Goal: Task Accomplishment & Management: Manage account settings

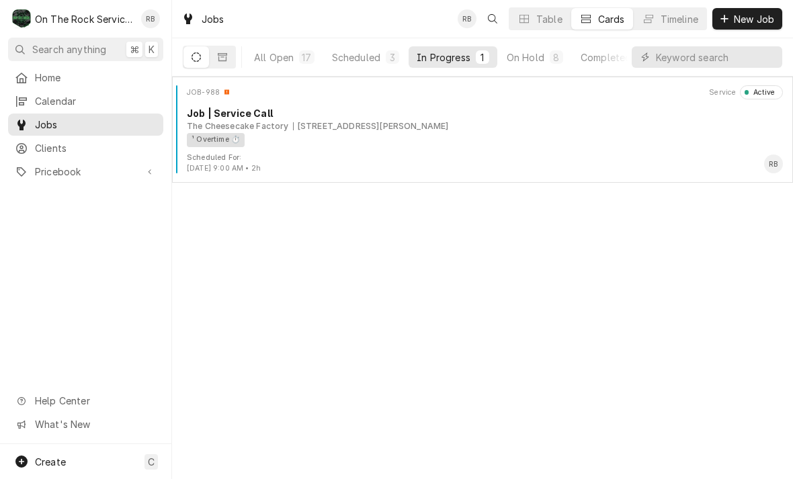
click at [368, 122] on div "700 Haywood Rd, Greenville, SC 29607" at bounding box center [371, 126] width 156 height 12
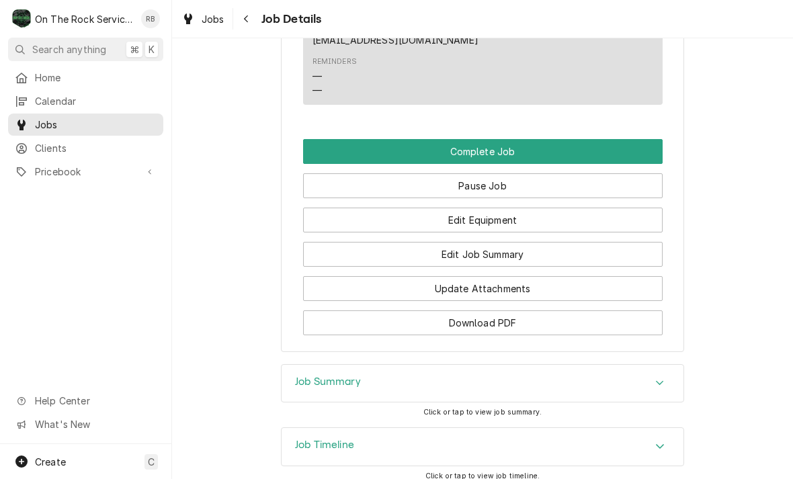
scroll to position [1098, 0]
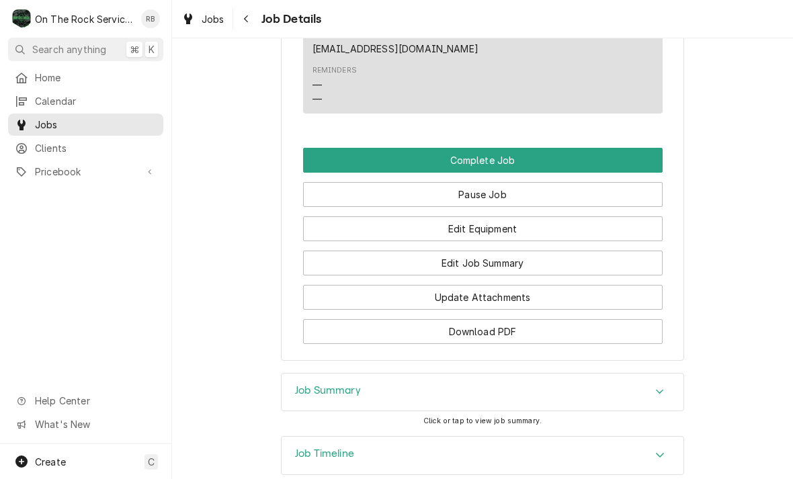
click at [559, 257] on button "Edit Job Summary" at bounding box center [482, 263] width 359 height 25
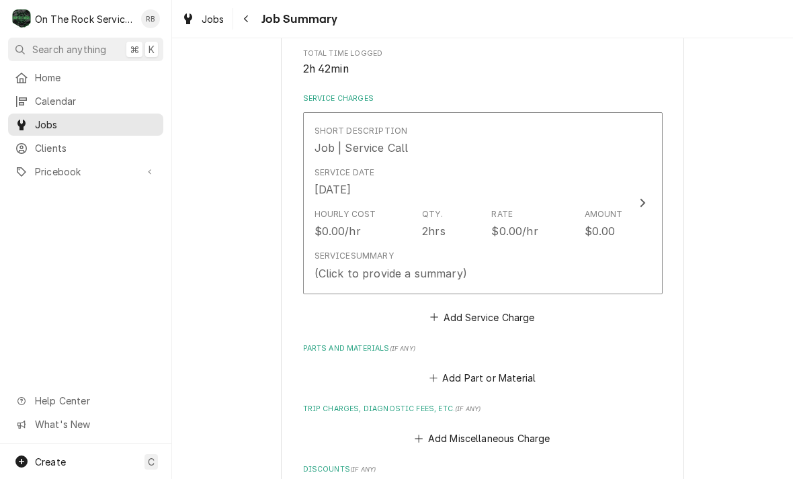
click at [638, 200] on div "Update Line Item" at bounding box center [642, 203] width 17 height 16
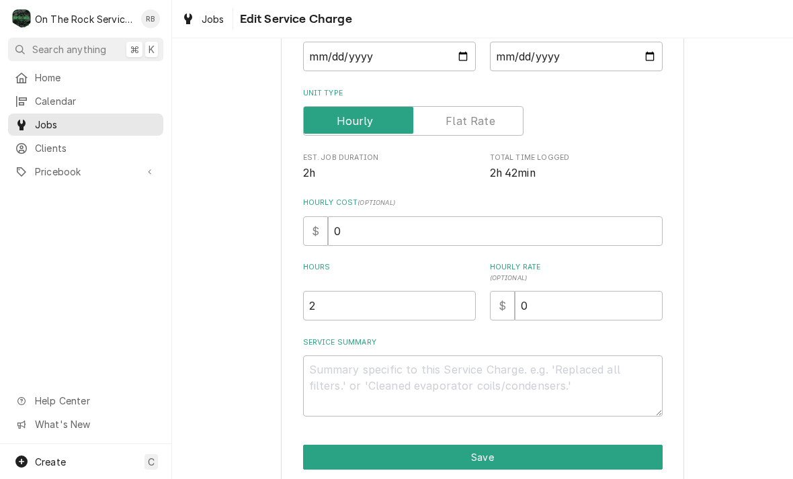
scroll to position [153, 0]
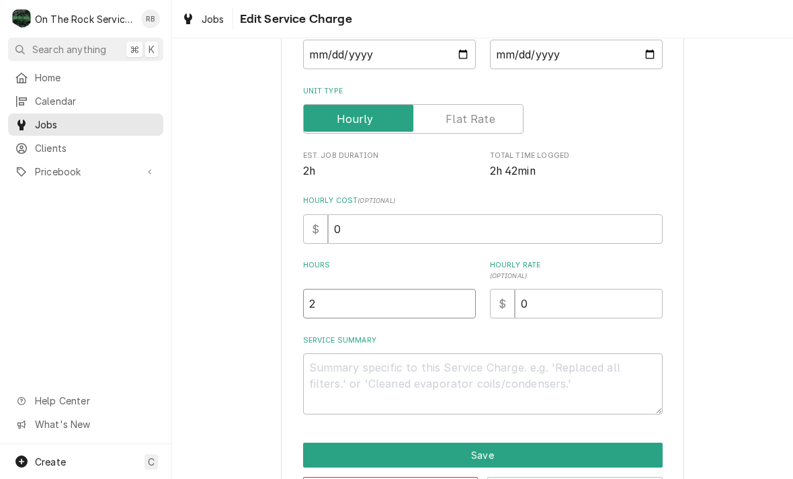
click at [342, 303] on input "2" at bounding box center [389, 304] width 173 height 30
type textarea "x"
type input "3"
click at [333, 363] on textarea "Service Summary" at bounding box center [482, 383] width 359 height 61
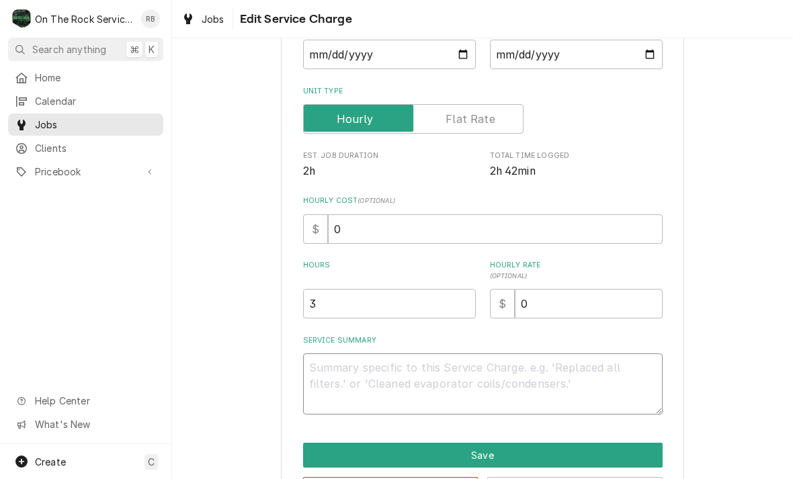
type textarea "x"
type textarea "8"
type textarea "x"
type textarea "8/"
type textarea "x"
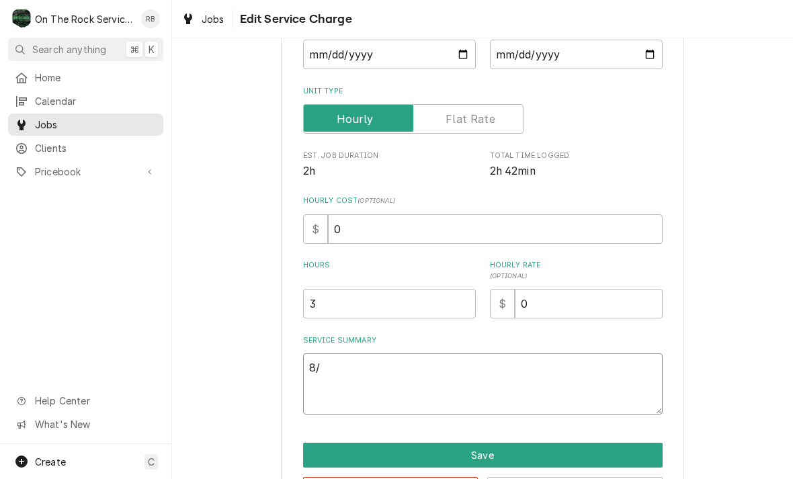
type textarea "8/1"
type textarea "x"
type textarea "8/17"
type textarea "x"
type textarea "8/17/"
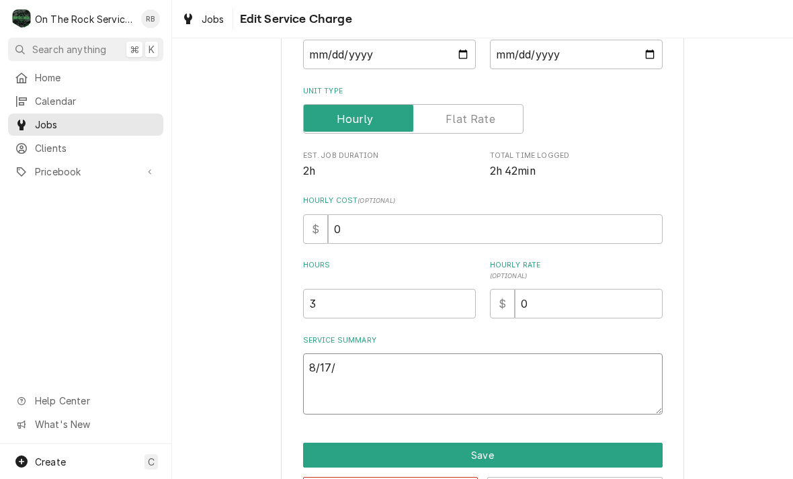
type textarea "x"
type textarea "8/17/2"
type textarea "x"
type textarea "8/17/20"
type textarea "x"
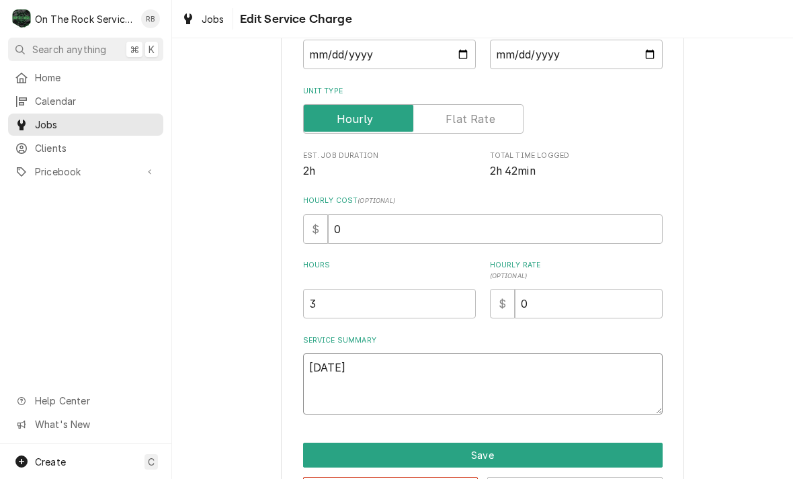
type textarea "8/17/202"
type textarea "x"
type textarea "8/17/2025"
type textarea "x"
type textarea "8/17/2025"
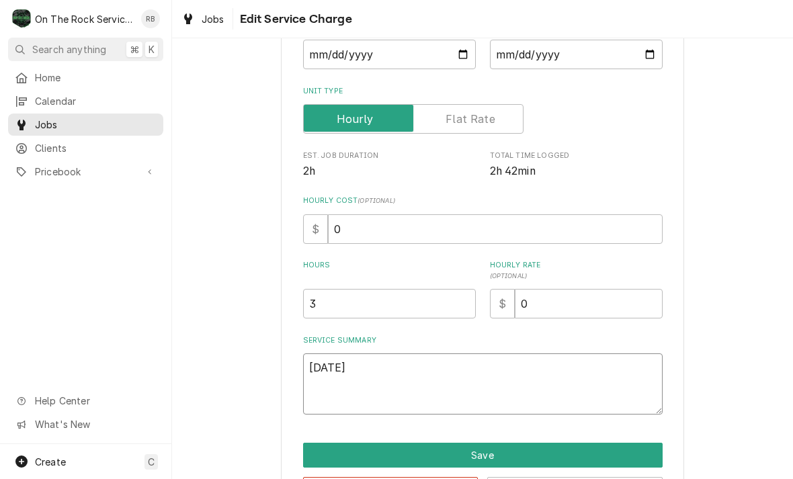
type textarea "x"
type textarea "8/17/2025 R"
type textarea "x"
type textarea "8/17/2025 Ra"
type textarea "x"
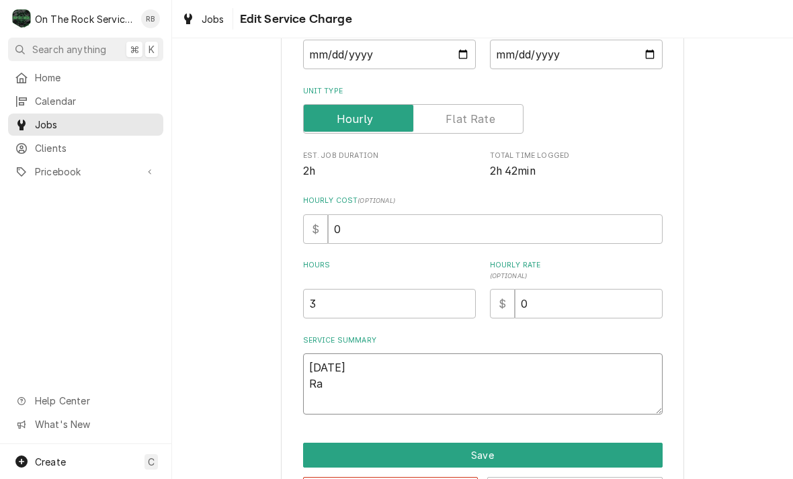
type textarea "8/17/2025 Ray"
type textarea "x"
type textarea "8/17/2025 Ray"
type textarea "x"
type textarea "8/17/2025 Ray p"
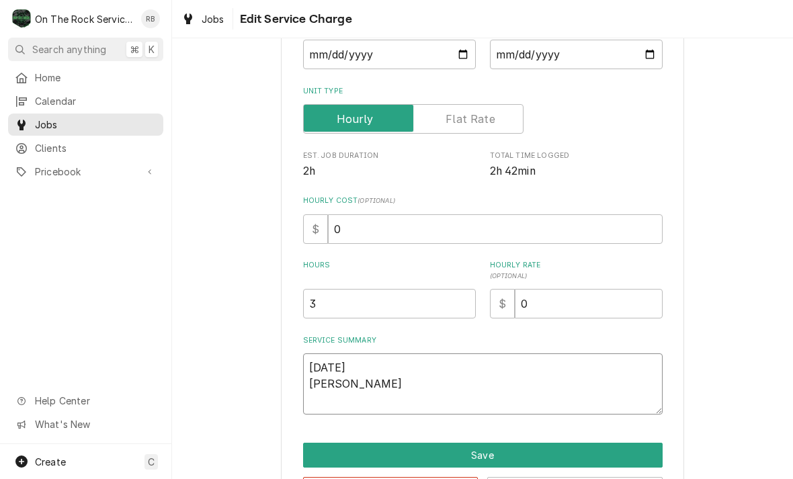
type textarea "x"
type textarea "8/17/2025 Ray pr"
type textarea "x"
type textarea "8/17/2025 Ray pro"
type textarea "x"
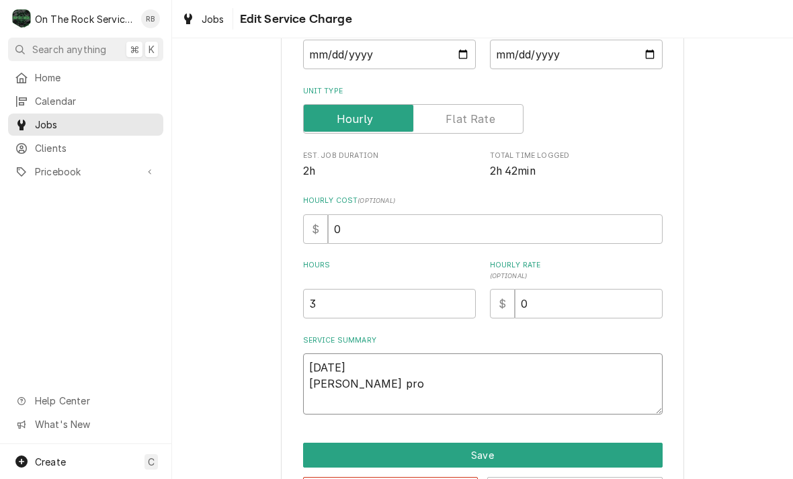
type textarea "8/17/2025 Ray prov"
type textarea "x"
type textarea "8/17/2025 Ray provi"
type textarea "x"
type textarea "8/17/2025 Ray provid"
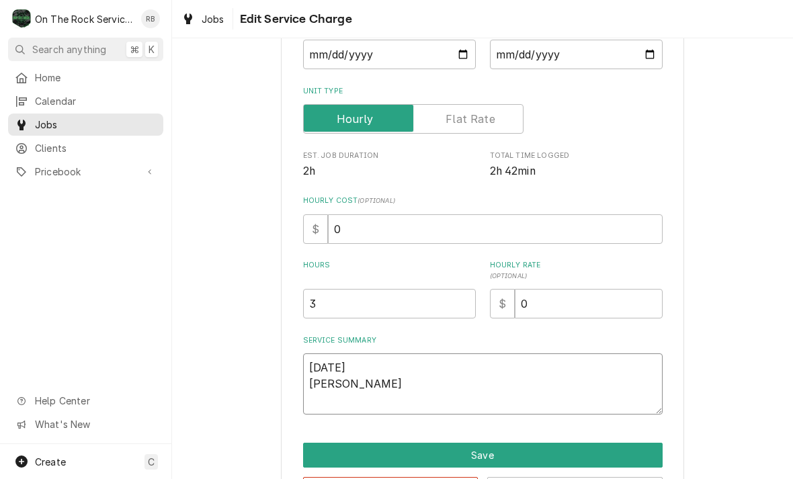
type textarea "x"
type textarea "8/17/2025 Ray provide"
type textarea "x"
type textarea "8/17/2025 Ray provided"
type textarea "x"
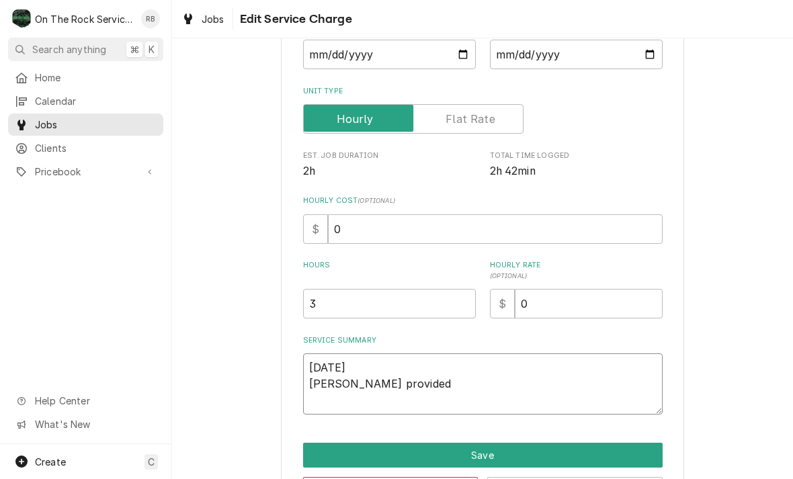
type textarea "8/17/2025 Ray provided"
type textarea "x"
type textarea "8/17/2025 Ray provided s"
type textarea "x"
type textarea "8/17/2025 Ray provided ser"
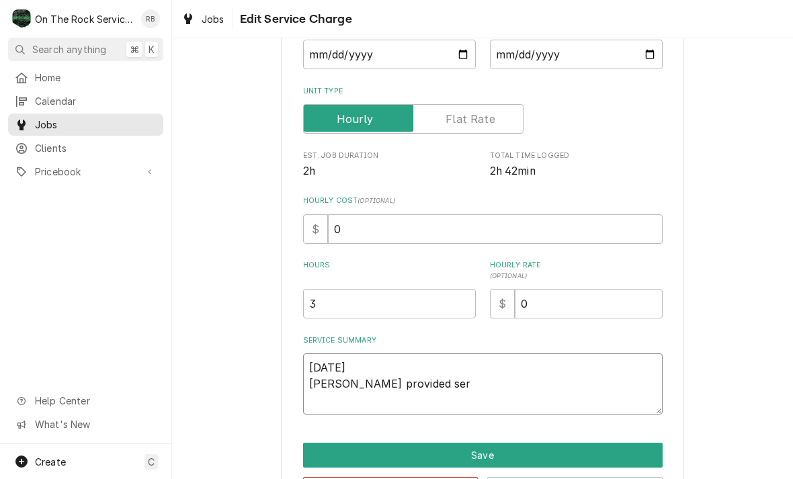
type textarea "x"
type textarea "8/17/2025 Ray provided serv"
type textarea "x"
type textarea "8/17/2025 Ray provided servi"
type textarea "x"
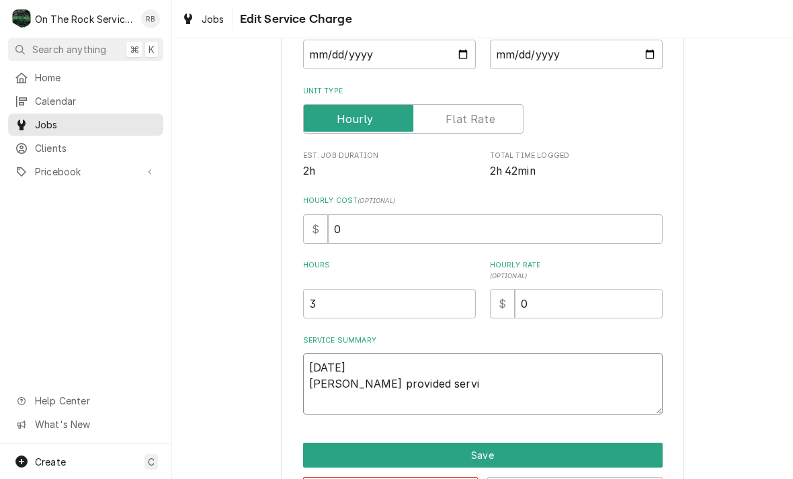
type textarea "8/17/2025 Ray provided servic"
type textarea "x"
type textarea "8/17/2025 Ray provided service"
type textarea "x"
type textarea "8/17/2025 Ray provided service p"
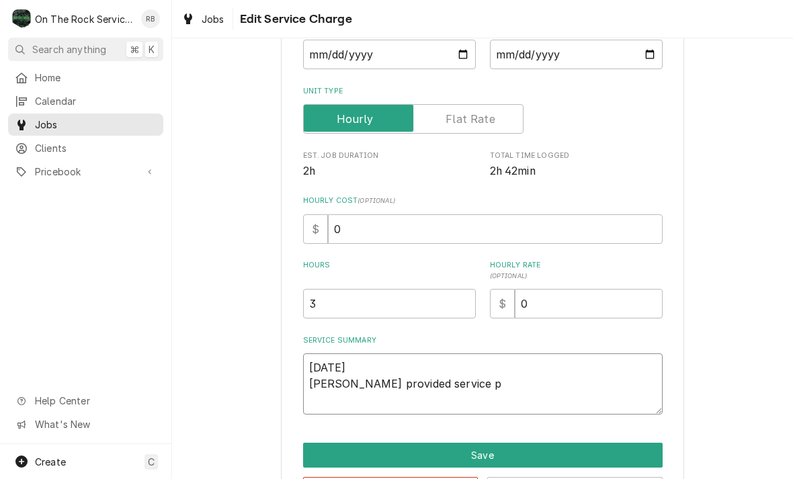
type textarea "x"
type textarea "8/17/2025 Ray provided service pa"
type textarea "x"
type textarea "8/17/2025 Ray provided service par"
type textarea "x"
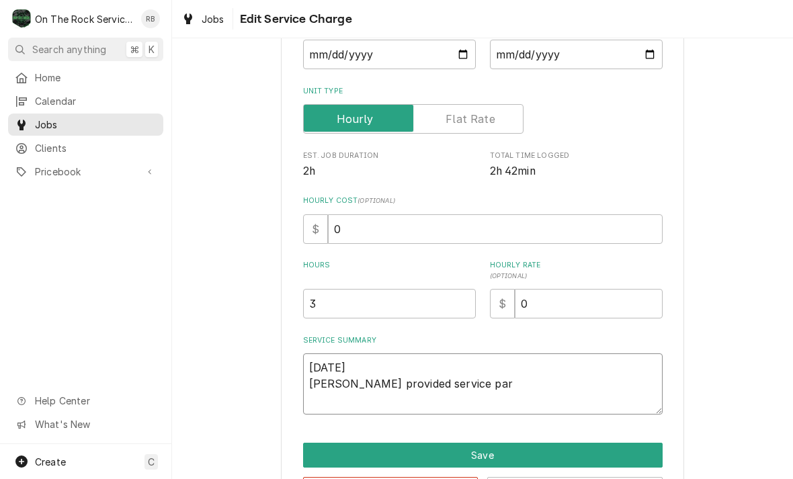
type textarea "8/17/2025 Ray provided service part"
type textarea "x"
type textarea "8/17/2025 Ray provided service parts"
type textarea "x"
type textarea "8/17/2025 Ray provided service parts"
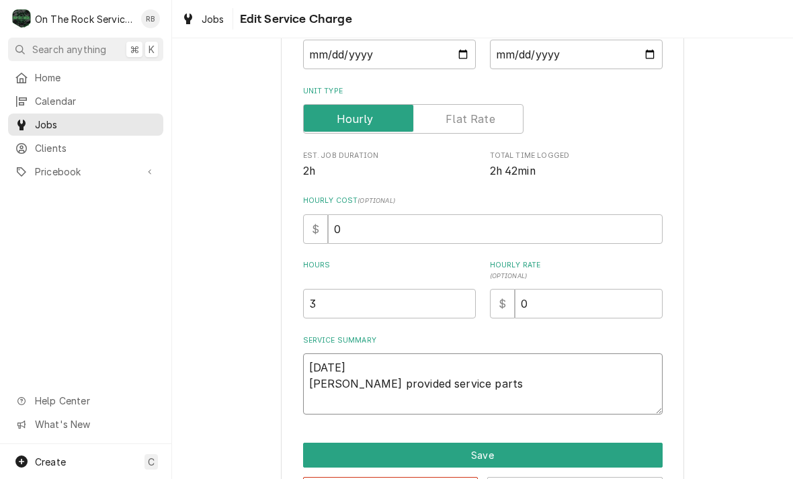
type textarea "x"
type textarea "8/17/2025 Ray provided service parts a"
type textarea "x"
type textarea "8/17/2025 Ray provided service parts and"
type textarea "x"
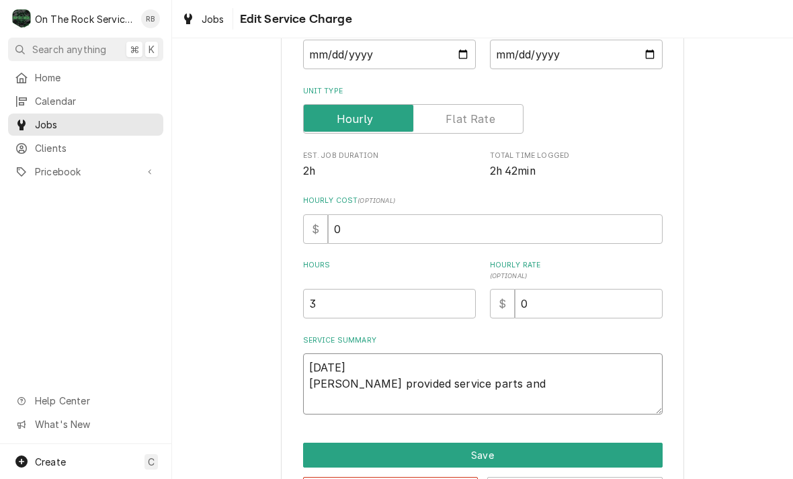
type textarea "8/17/2025 Ray provided service parts and"
type textarea "x"
type textarea "8/17/2025 Ray provided service parts and l"
type textarea "x"
type textarea "8/17/2025 Ray provided service parts and la"
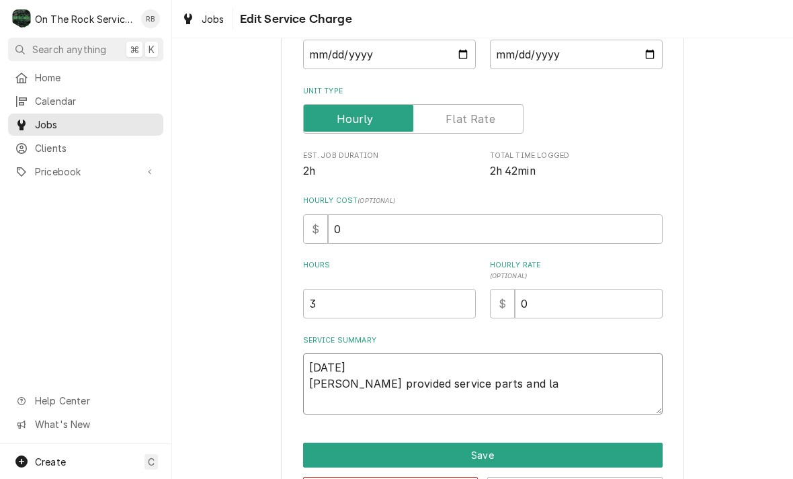
type textarea "x"
type textarea "8/17/2025 Ray provided service parts and lab"
type textarea "x"
type textarea "8/17/2025 Ray provided service parts and labo"
type textarea "x"
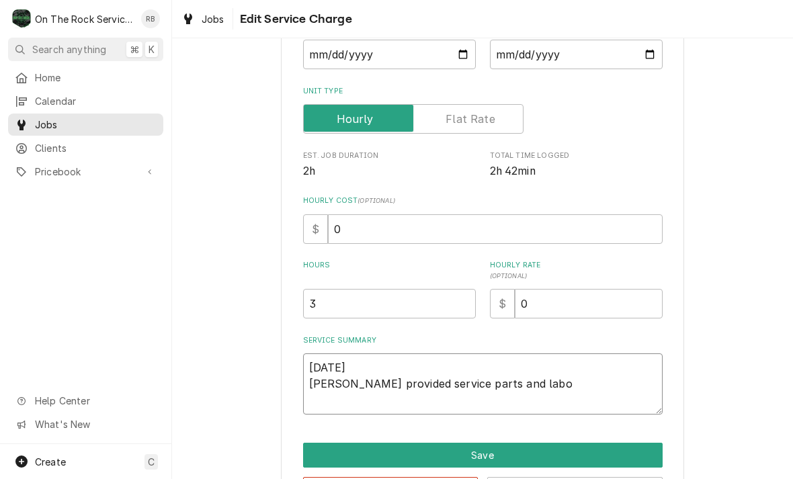
type textarea "8/17/2025 Ray provided service parts and labor"
type textarea "x"
type textarea "8/17/2025 Ray provided service parts and labor"
type textarea "x"
type textarea "8/17/2025 Ray provided service parts and labor t"
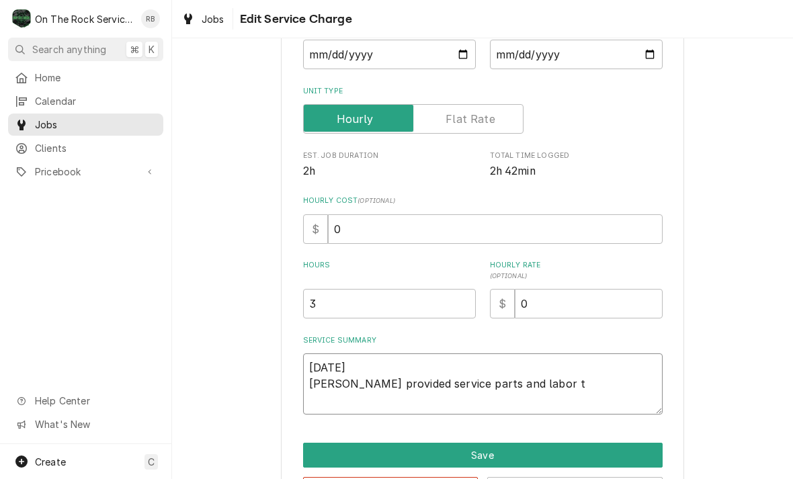
type textarea "x"
type textarea "8/17/2025 Ray provided service parts and labor to"
type textarea "x"
type textarea "8/17/2025 Ray provided service parts and labor to"
type textarea "x"
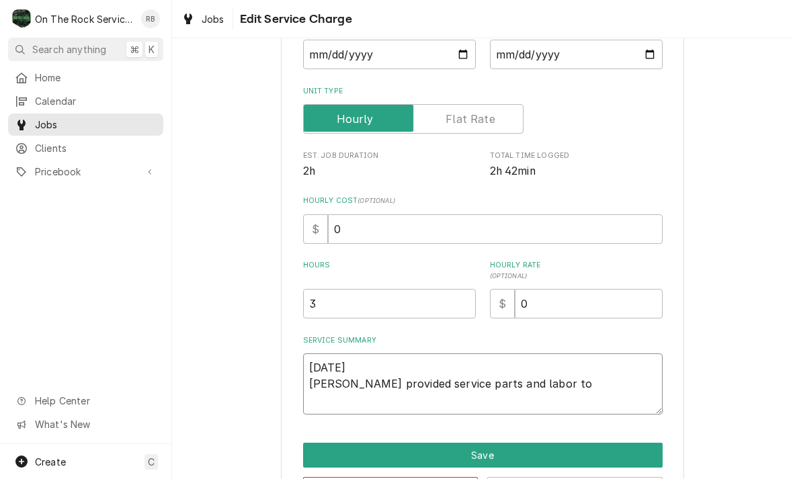
type textarea "8/17/2025 Ray provided service parts and labor to d"
type textarea "x"
type textarea "8/17/2025 Ray provided service parts and labor to de"
type textarea "x"
type textarea "8/17/2025 Ray provided service parts and labor to det"
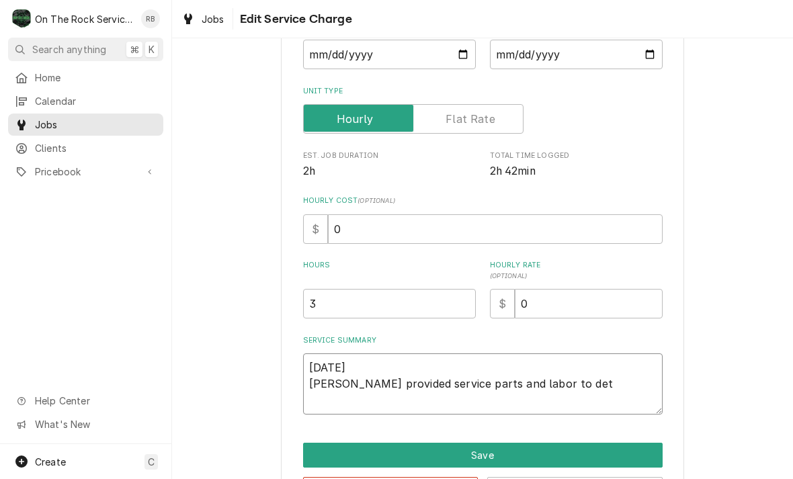
type textarea "x"
type textarea "8/17/2025 Ray provided service parts and labor to deter"
type textarea "x"
type textarea "8/17/2025 Ray provided service parts and labor to determ"
type textarea "x"
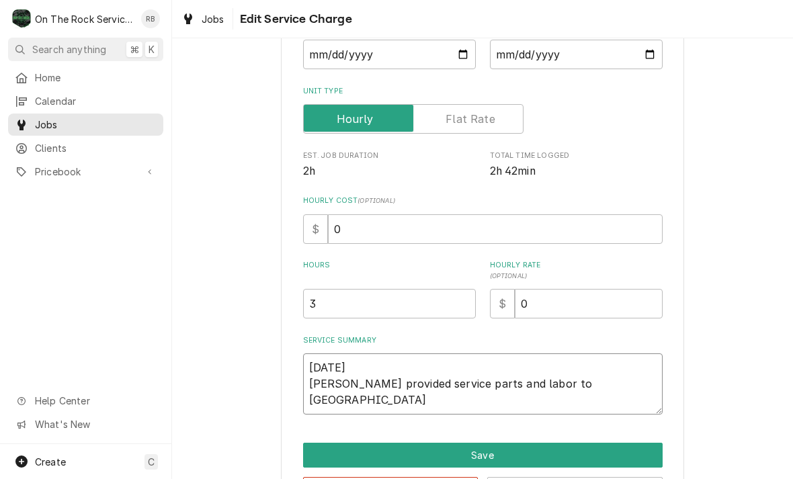
type textarea "8/17/2025 Ray provided service parts and labor to determi"
type textarea "x"
type textarea "8/17/2025 Ray provided service parts and labor to determin"
type textarea "x"
type textarea "8/17/2025 Ray provided service parts and labor to determine"
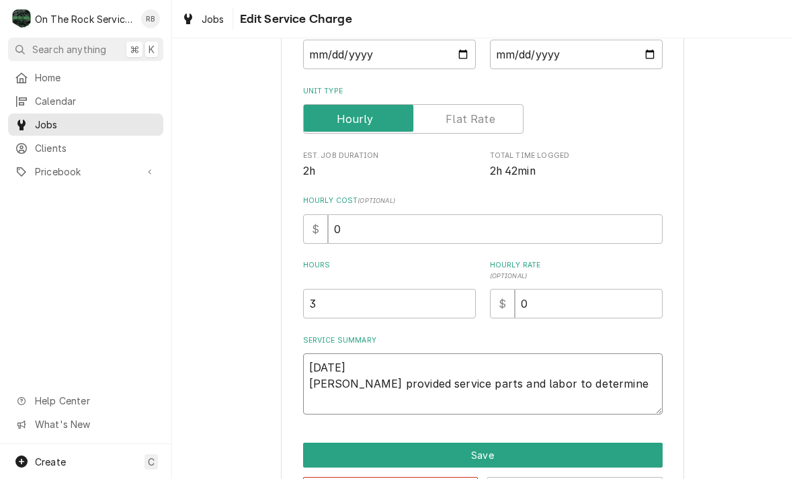
type textarea "x"
type textarea "8/17/2025 Ray provided service parts and labor to determin"
type textarea "x"
type textarea "8/17/2025 Ray provided service parts and labor to determi"
type textarea "x"
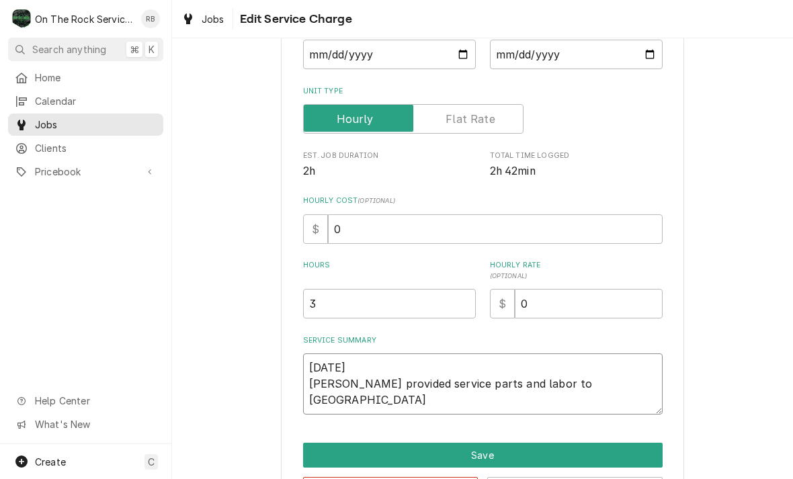
type textarea "8/17/2025 Ray provided service parts and labor to determ"
type textarea "x"
type textarea "8/17/2025 Ray provided service parts and labor to deter"
type textarea "x"
type textarea "8/17/2025 Ray provided service parts and labor to dete"
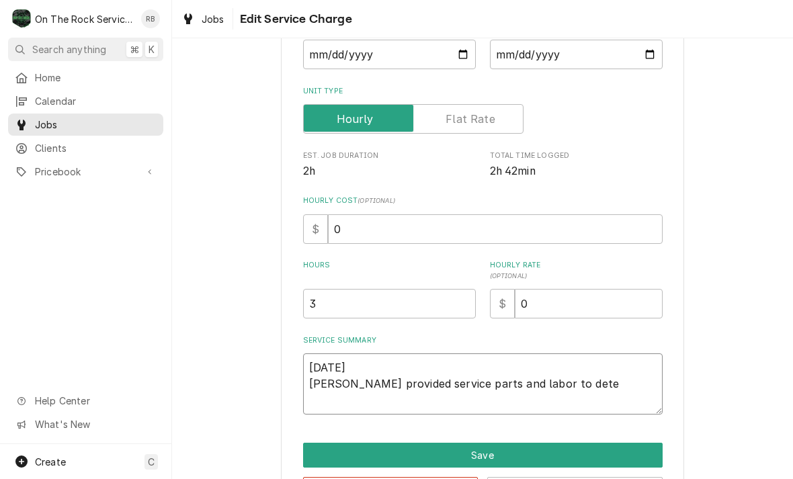
type textarea "x"
type textarea "8/17/2025 Ray provided service parts and labor to det"
type textarea "x"
type textarea "8/17/2025 Ray provided service parts and labor to de"
type textarea "x"
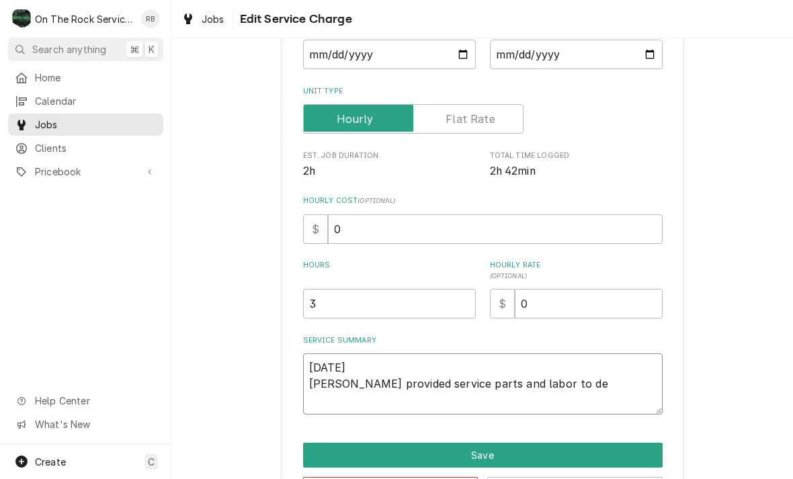
type textarea "8/17/2025 Ray provided service parts and labor to d"
type textarea "x"
type textarea "8/17/2025 Ray provided service parts and labor to"
type textarea "x"
type textarea "8/17/2025 Ray provided service parts and labor to d"
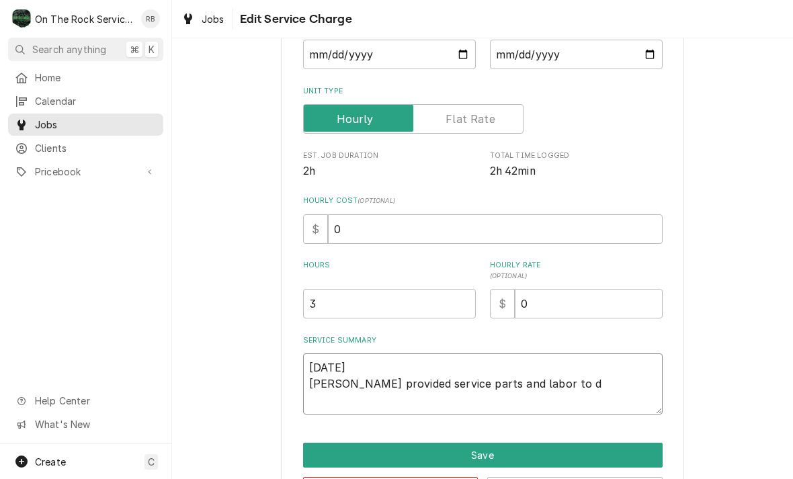
type textarea "x"
type textarea "8/17/2025 Ray provided service parts and labor to di"
type textarea "x"
type textarea "8/17/2025 Ray provided service parts and labor to dia"
type textarea "x"
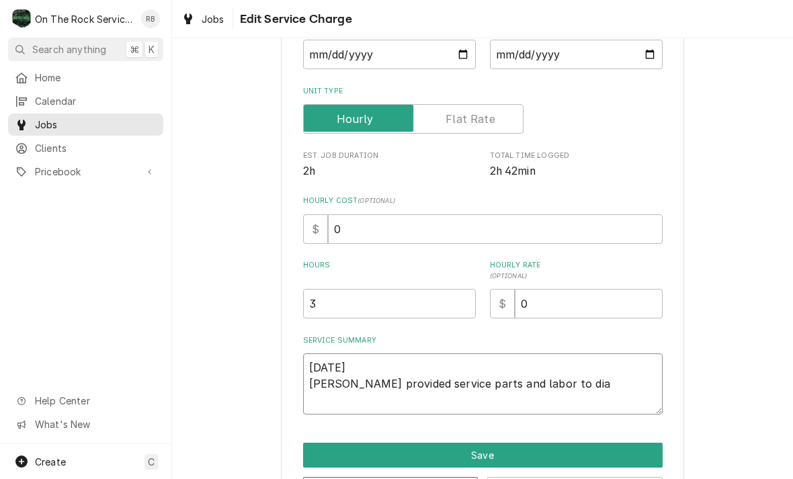
type textarea "8/17/2025 Ray provided service parts and labor to diagnose"
type textarea "x"
type textarea "8/17/2025 Ray provided service parts and labor to diagnose"
type textarea "x"
type textarea "8/17/2025 Ray provided service parts and labor to diagnose e"
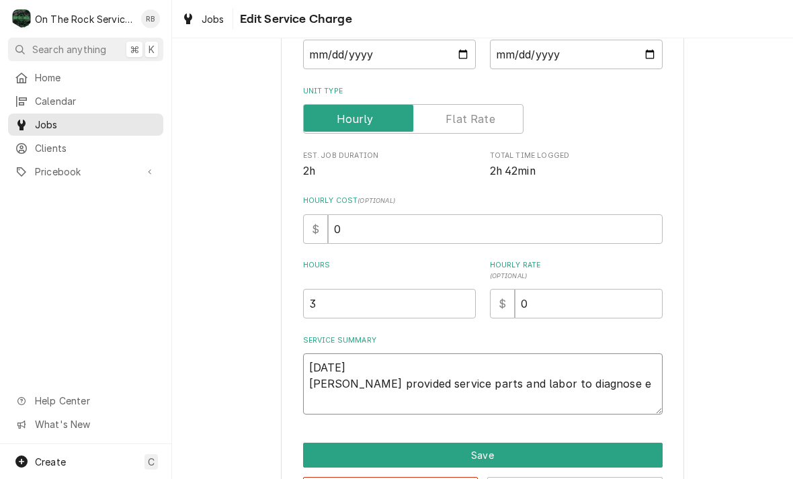
type textarea "x"
type textarea "8/17/2025 Ray provided service parts and labor to diagnose ex"
type textarea "x"
type textarea "8/17/2025 Ray provided service parts and labor to diagnose exh"
type textarea "x"
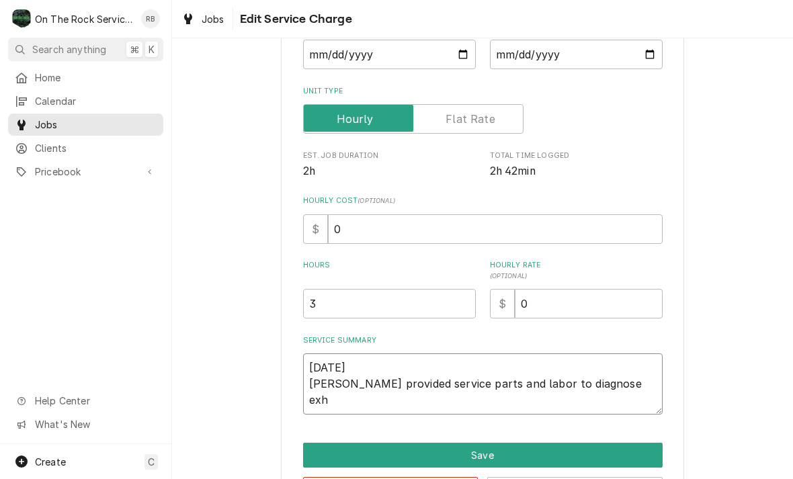
type textarea "8/17/2025 Ray provided service parts and labor to diagnose exha"
type textarea "x"
type textarea "8/17/2025 Ray provided service parts and labor to diagnose exhau"
type textarea "x"
type textarea "8/17/2025 Ray provided service parts and labor to diagnose exhaus"
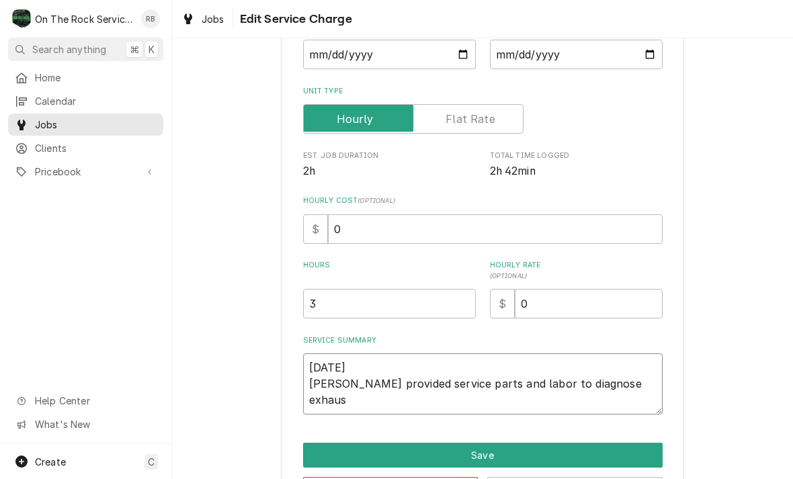
type textarea "x"
type textarea "8/17/2025 Ray provided service parts and labor to diagnose exhaust"
type textarea "x"
type textarea "8/17/2025 Ray provided service parts and labor to diagnose exhaust"
type textarea "x"
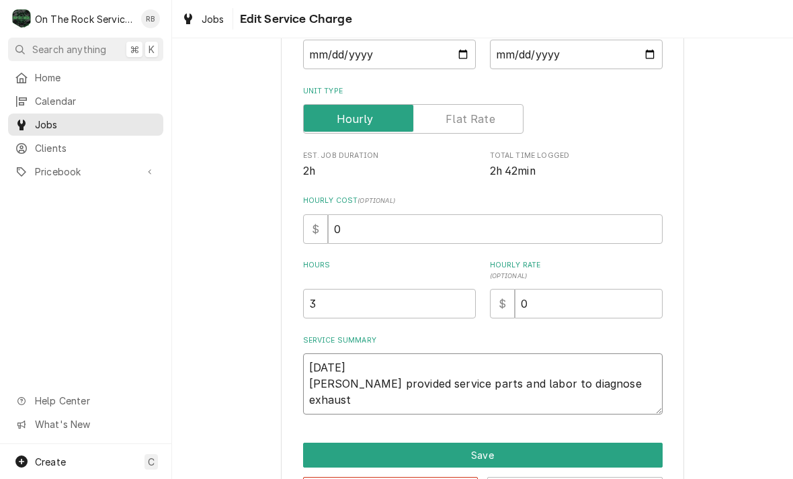
type textarea "8/17/2025 Ray provided service parts and labor to diagnose exhaust f"
type textarea "x"
type textarea "8/17/2025 Ray provided service parts and labor to diagnose exhaust fa"
type textarea "x"
type textarea "8/17/2025 Ray provided service parts and labor to diagnose exhaust fan"
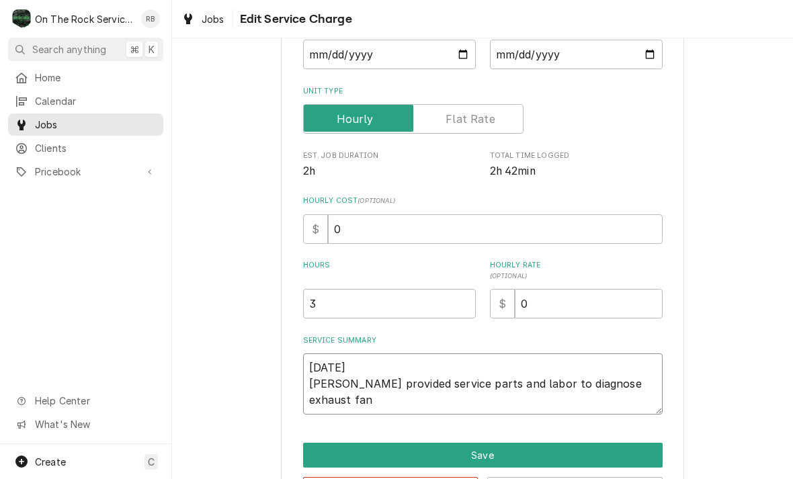
type textarea "x"
type textarea "8/17/2025 Ray provided service parts and labor to diagnose exhaust fan"
type textarea "x"
type textarea "8/17/2025 Ray provided service parts and labor to diagnose exhaust fan f"
type textarea "x"
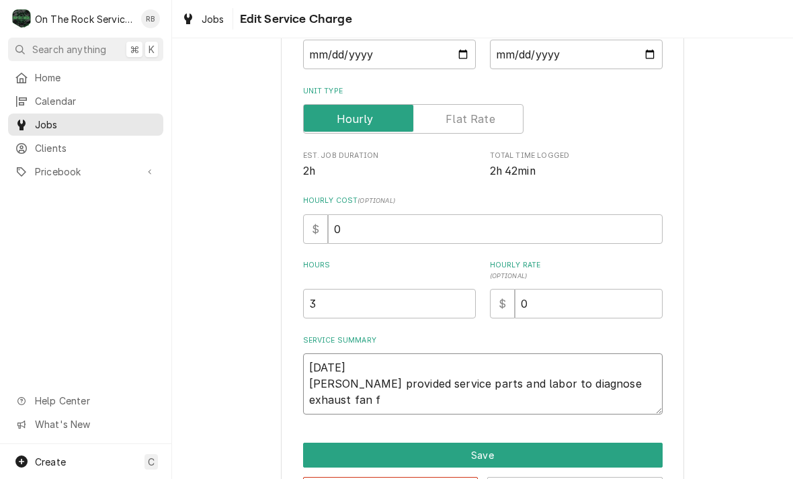
type textarea "8/17/2025 Ray provided service parts and labor to diagnose exhaust fan fo"
type textarea "x"
type textarea "8/17/2025 Ray provided service parts and labor to diagnose exhaust fan for"
type textarea "x"
type textarea "8/17/2025 Ray provided service parts and labor to diagnose exhaust fan for"
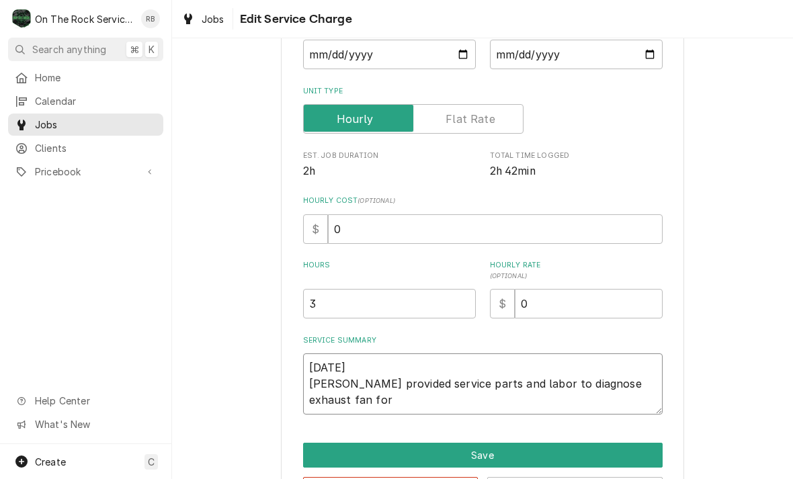
type textarea "x"
type textarea "8/17/2025 Ray provided service parts and labor to diagnose exhaust fan for d"
type textarea "x"
type textarea "8/17/2025 Ray provided service parts and labor to diagnose exhaust fan for di"
type textarea "x"
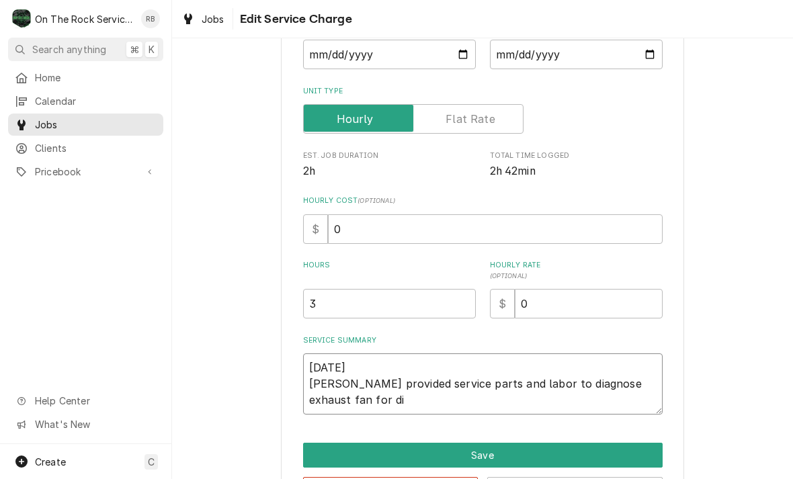
type textarea "8/17/2025 Ray provided service parts and labor to diagnose exhaust fan for dis"
type textarea "x"
type textarea "8/17/2025 Ray provided service parts and labor to diagnose exhaust fan for dish"
type textarea "x"
type textarea "8/17/2025 Ray provided service parts and labor to diagnose exhaust fan for dishw"
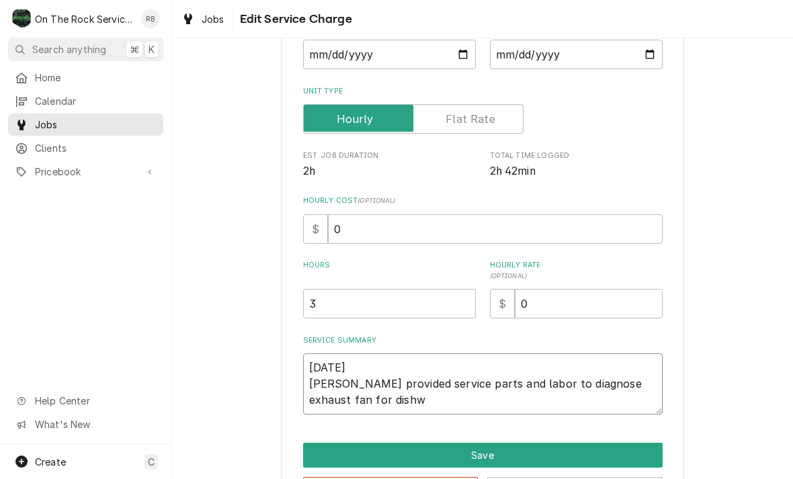
type textarea "x"
type textarea "8/17/2025 Ray provided service parts and labor to diagnose exhaust fan for dish…"
type textarea "x"
type textarea "8/17/2025 Ray provided service parts and labor to diagnose exhaust fan for dish…"
type textarea "x"
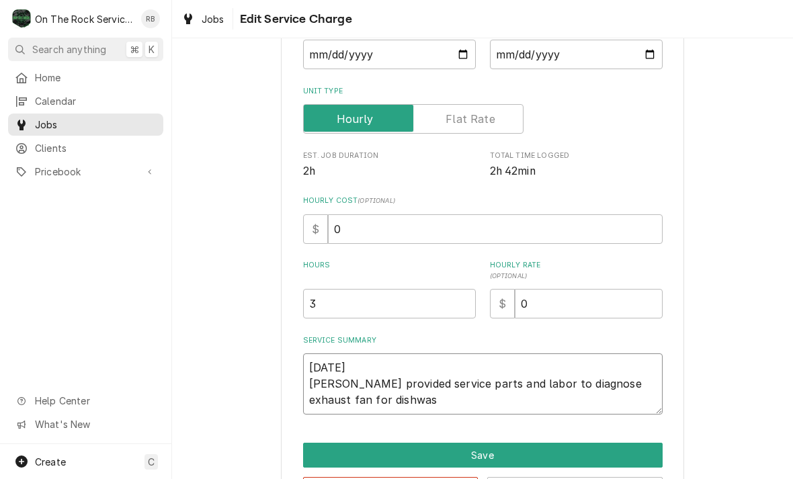
type textarea "8/17/2025 Ray provided service parts and labor to diagnose exhaust fan for dish…"
type textarea "x"
type textarea "8/17/2025 Ray provided service parts and labor to diagnose exhaust fan for dish…"
type textarea "x"
type textarea "8/17/2025 Ray provided service parts and labor to diagnose exhaust fan for dish…"
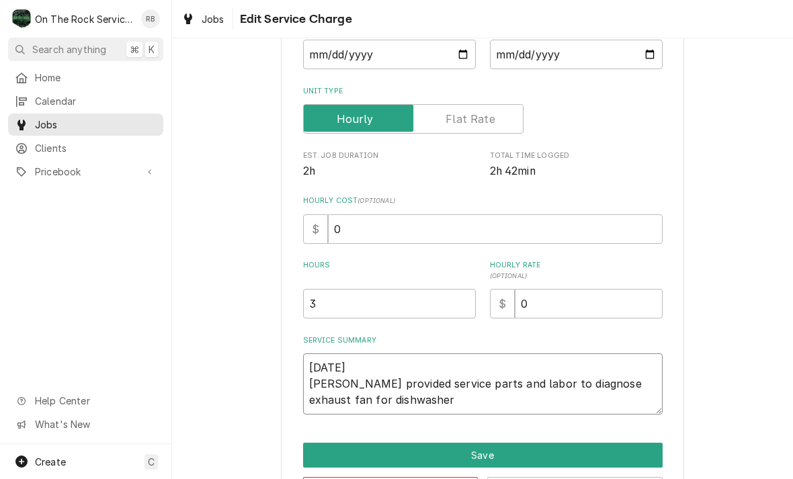
type textarea "x"
type textarea "8/17/2025 Ray provided service parts and labor to diagnose exhaust fan for dish…"
type textarea "x"
type textarea "8/17/2025 Ray provided service parts and labor to diagnose exhaust fan for dish…"
type textarea "x"
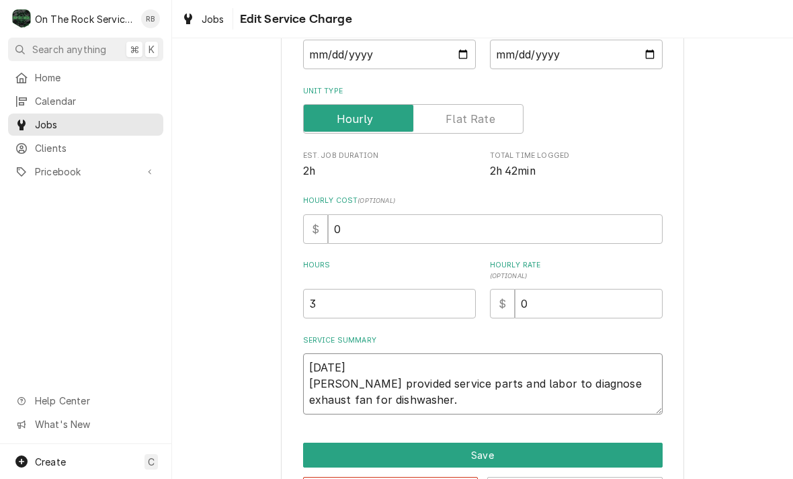
type textarea "8/17/2025 Ray provided service parts and labor to diagnose exhaust fan for dish…"
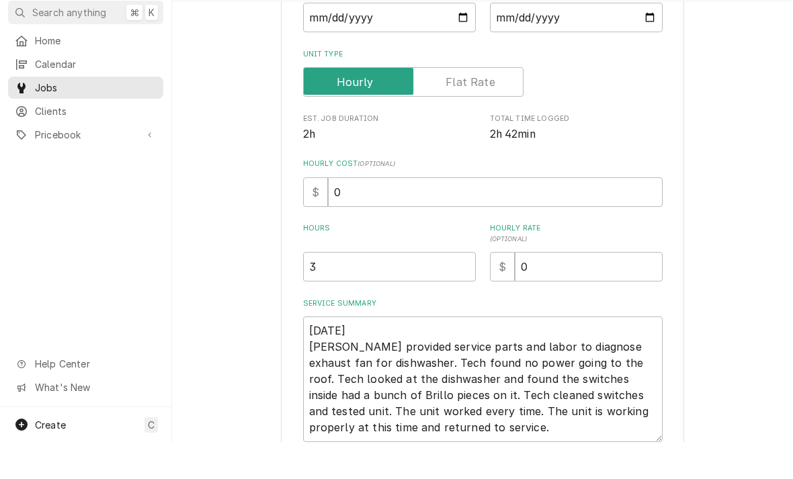
click at [693, 312] on div "Use the fields below to edit this service charge Short Description Job | Servic…" at bounding box center [482, 247] width 621 height 696
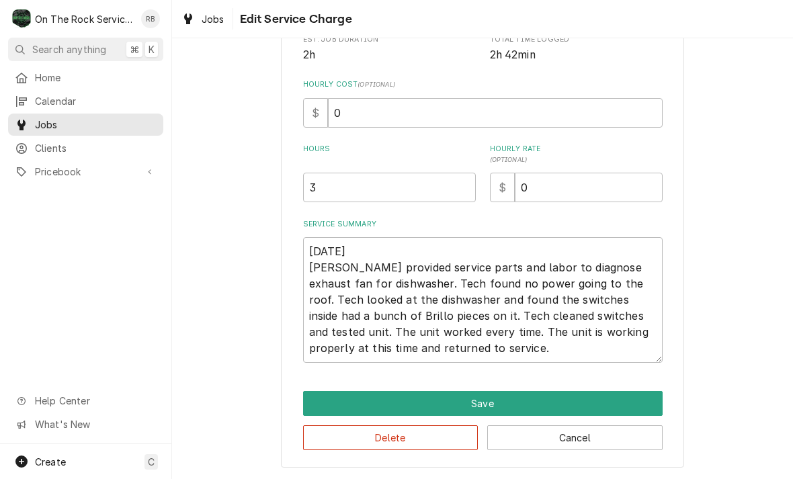
scroll to position [269, 0]
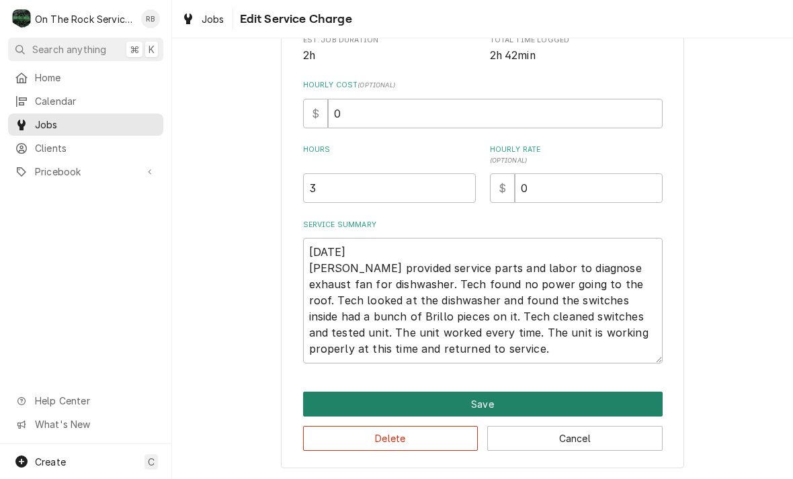
click at [570, 402] on button "Save" at bounding box center [482, 404] width 359 height 25
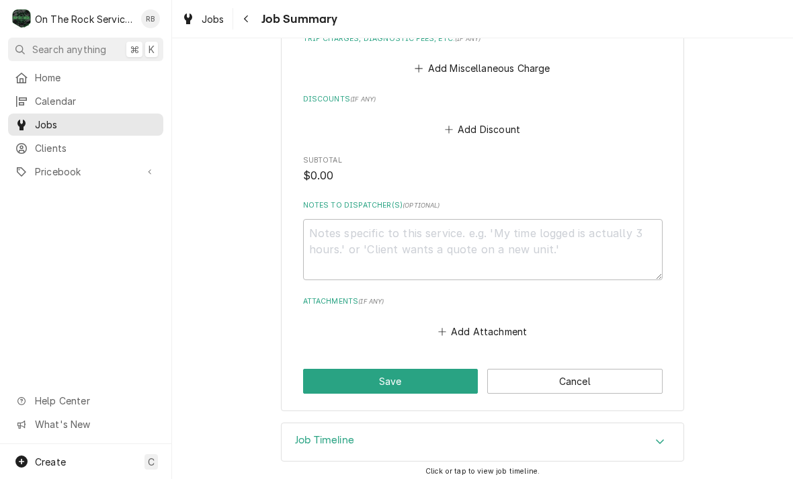
scroll to position [754, 0]
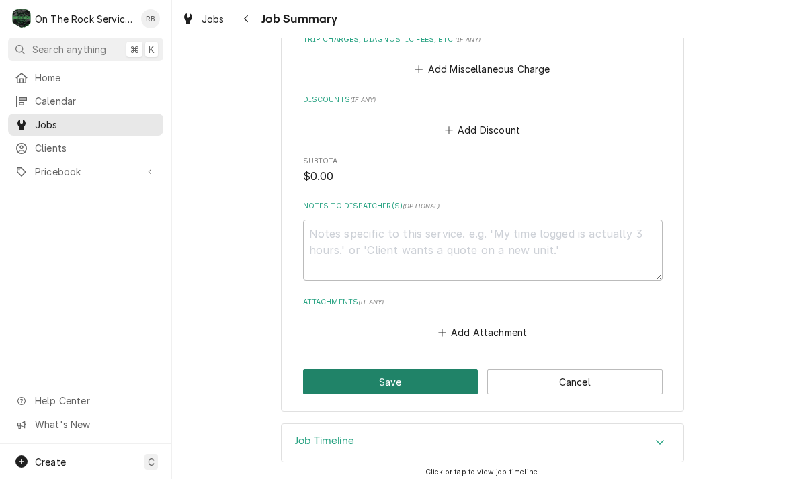
click at [388, 377] on button "Save" at bounding box center [390, 382] width 175 height 25
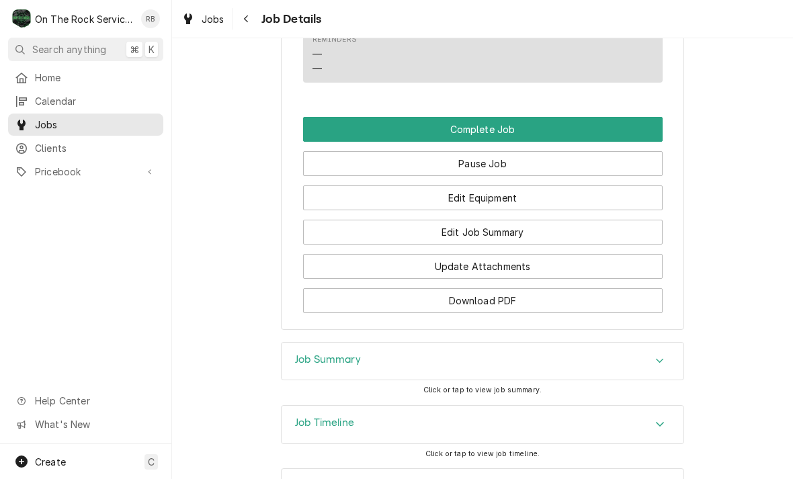
scroll to position [1289, 0]
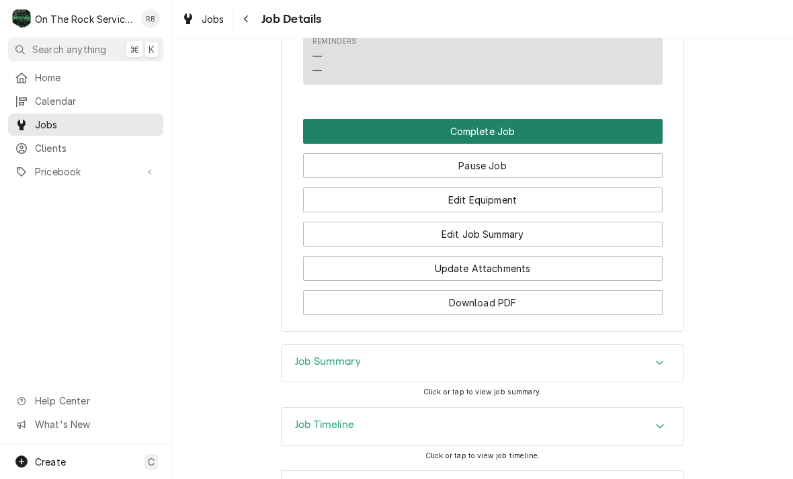
click at [541, 122] on button "Complete Job" at bounding box center [482, 131] width 359 height 25
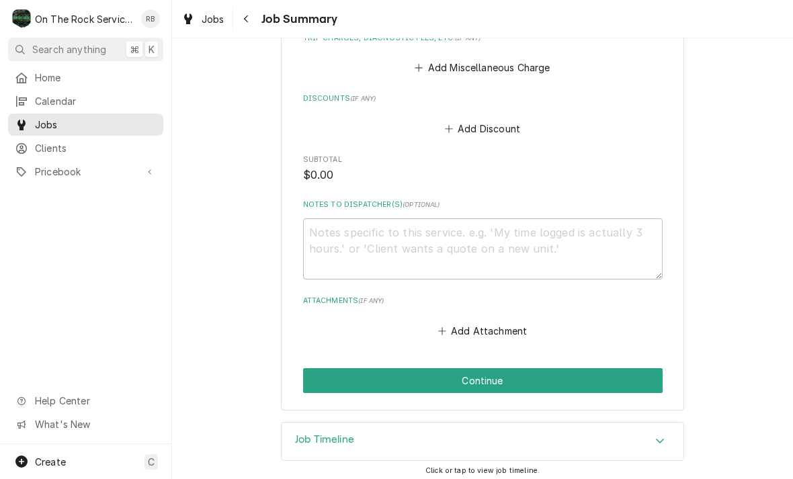
scroll to position [754, 0]
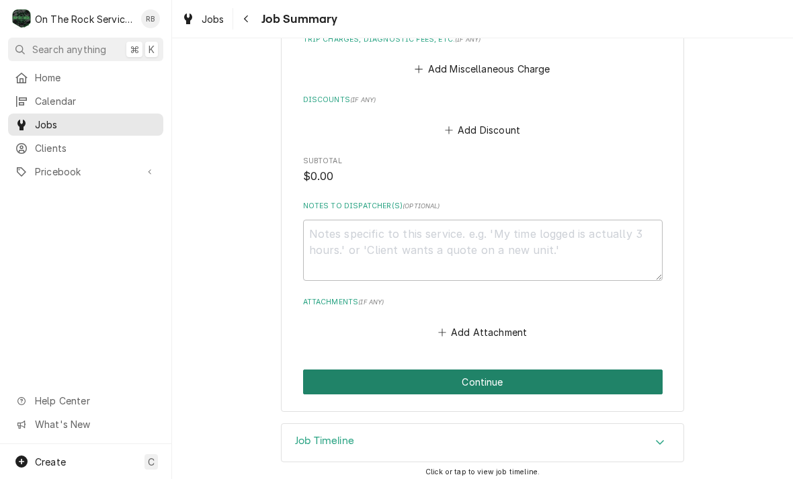
click at [580, 370] on button "Continue" at bounding box center [482, 382] width 359 height 25
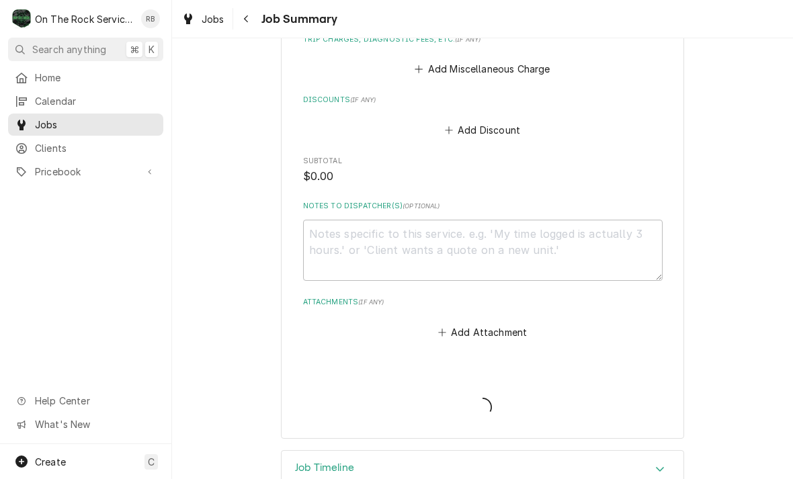
type textarea "x"
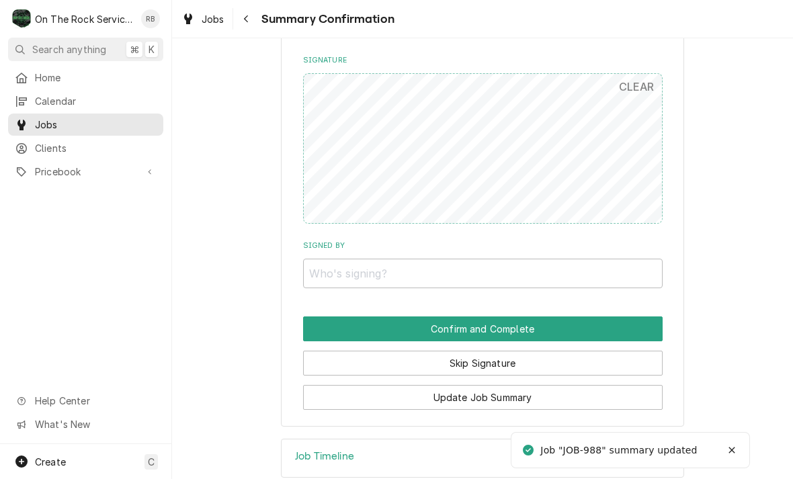
scroll to position [765, 0]
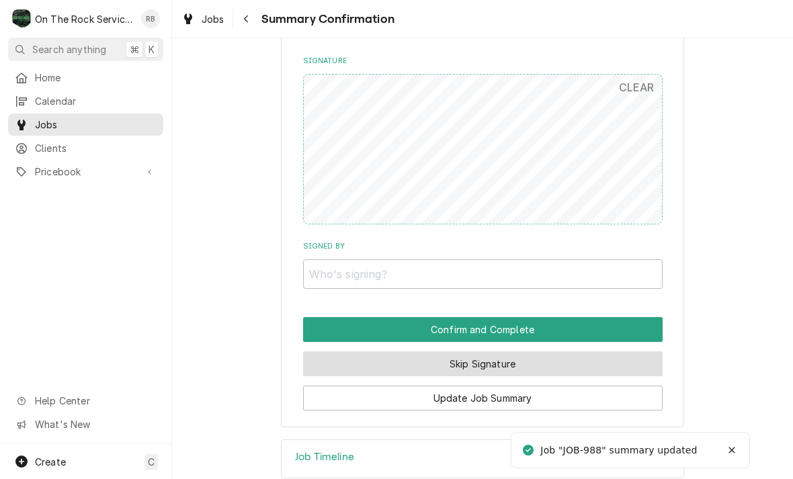
click at [548, 351] on button "Skip Signature" at bounding box center [482, 363] width 359 height 25
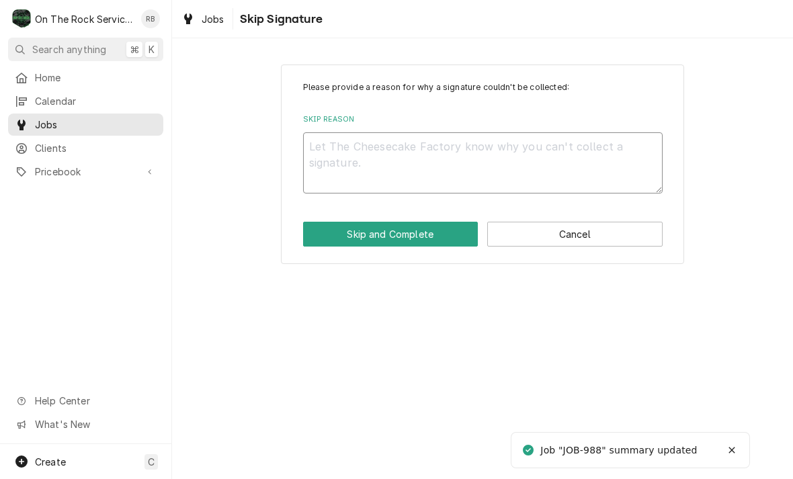
click at [363, 156] on textarea "Skip Reason" at bounding box center [482, 162] width 359 height 61
type textarea "x"
type textarea "N"
type textarea "x"
type textarea "No"
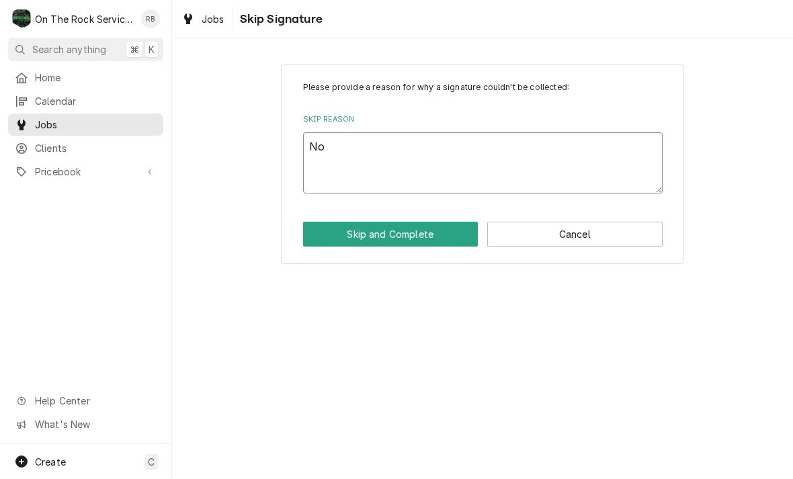
type textarea "x"
type textarea "Not"
type textarea "x"
type textarea "Not"
type textarea "x"
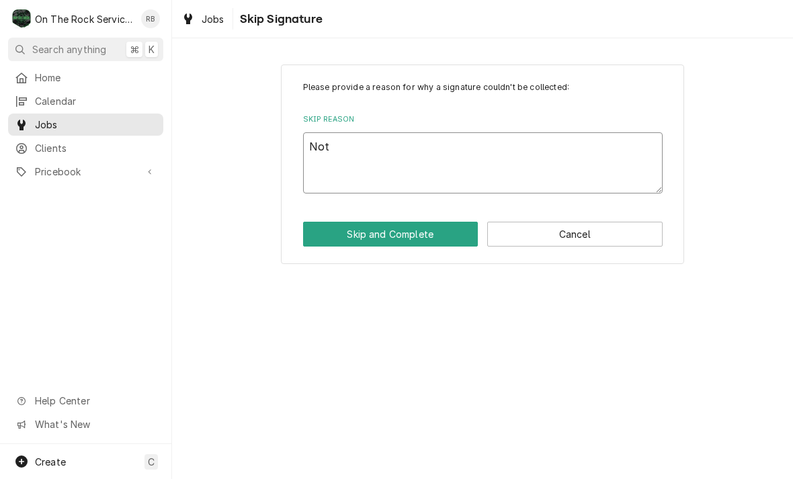
type textarea "Not n"
type textarea "x"
type textarea "Not ne"
type textarea "x"
type textarea "Not nee"
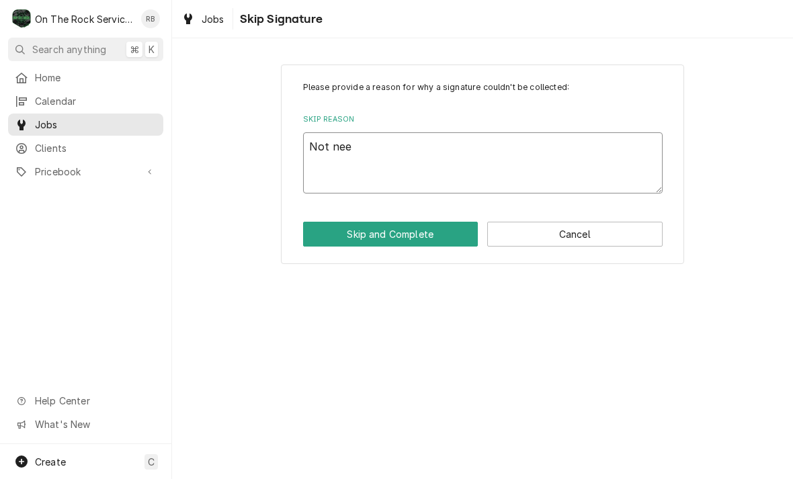
type textarea "x"
type textarea "Not need"
type textarea "x"
type textarea "Not neede"
type textarea "x"
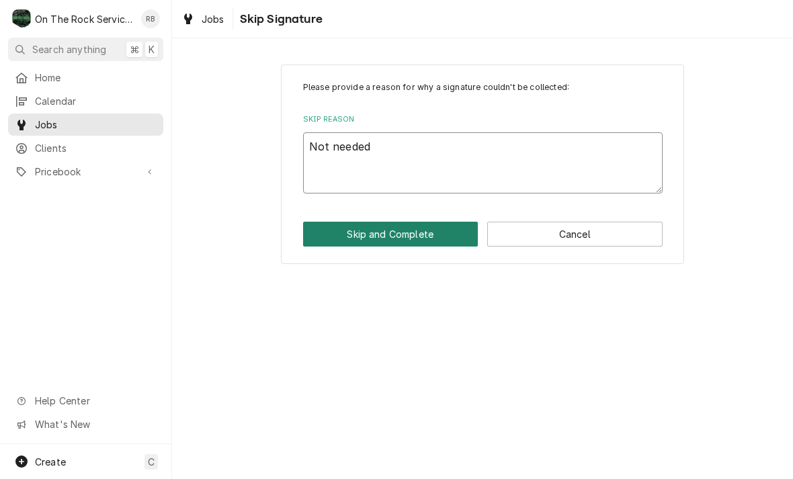
type textarea "Not needed"
click at [375, 229] on button "Skip and Complete" at bounding box center [390, 234] width 175 height 25
type textarea "x"
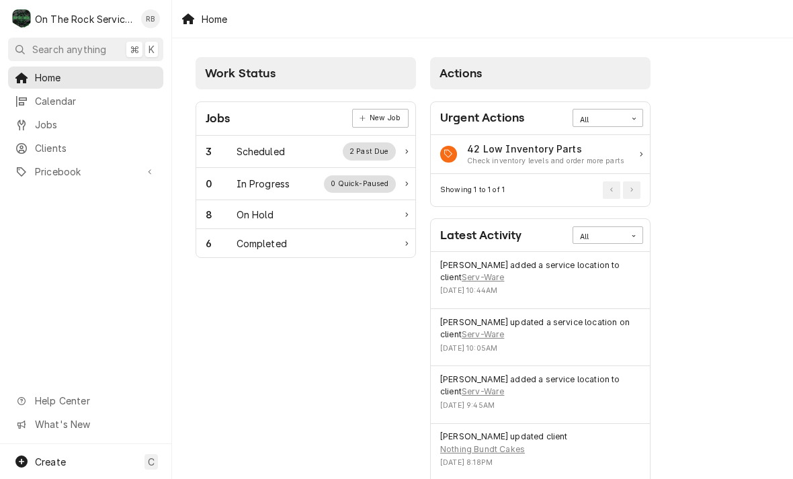
click at [242, 144] on div "Scheduled" at bounding box center [260, 151] width 48 height 14
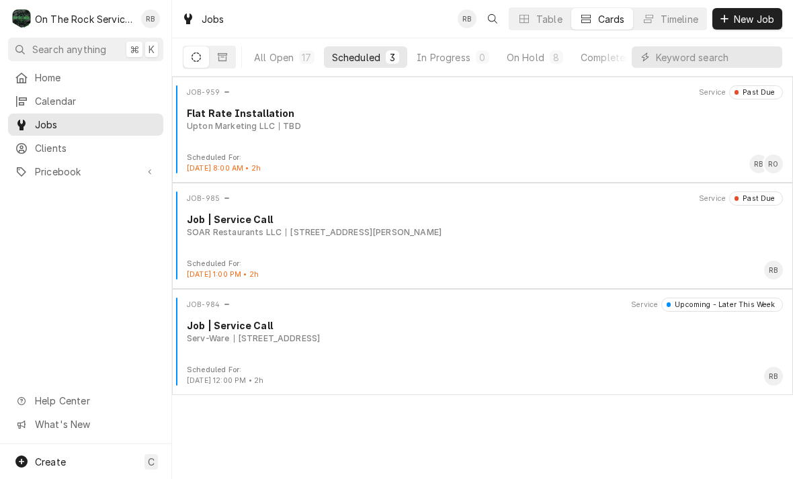
click at [366, 226] on div "[STREET_ADDRESS][PERSON_NAME]" at bounding box center [364, 232] width 156 height 12
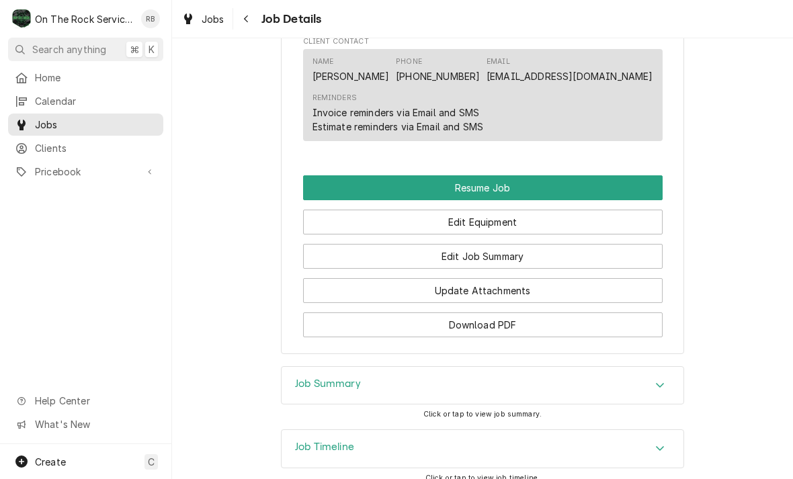
scroll to position [1286, 0]
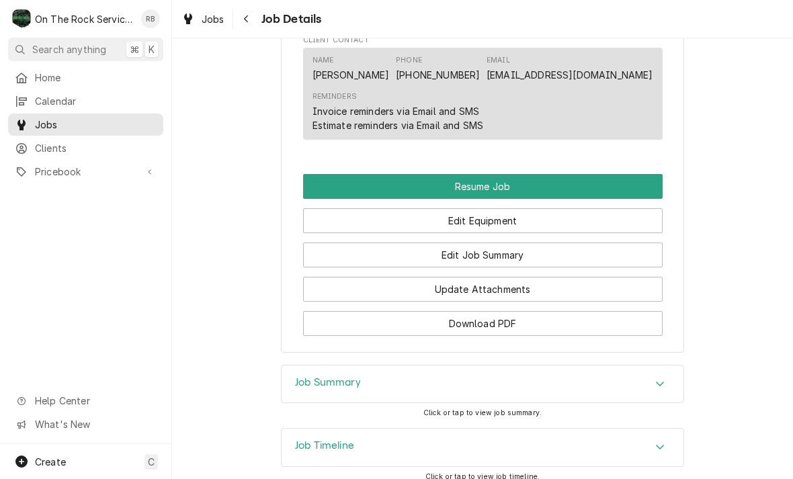
click at [495, 179] on button "Resume Job" at bounding box center [482, 186] width 359 height 25
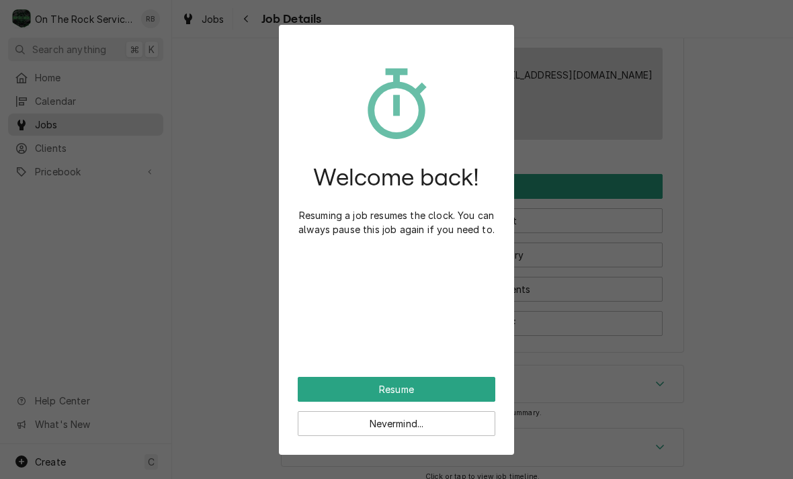
click at [423, 385] on button "Resume" at bounding box center [397, 389] width 198 height 25
